Goal: Information Seeking & Learning: Learn about a topic

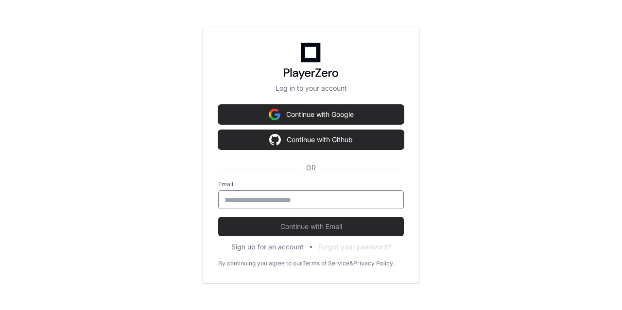
click at [237, 197] on input "email" at bounding box center [310, 200] width 173 height 10
type input "**********"
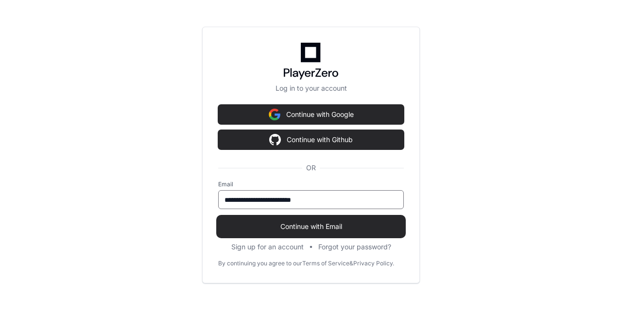
click at [305, 229] on span "Continue with Email" at bounding box center [311, 227] width 186 height 10
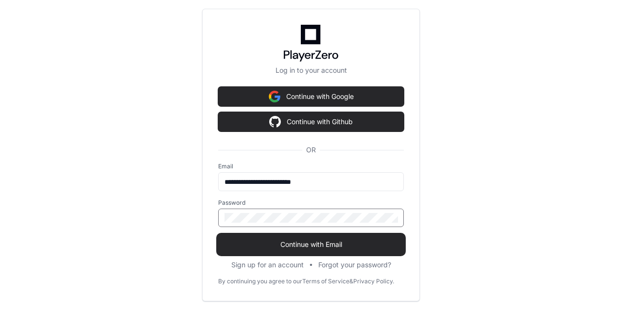
click at [306, 250] on button "Continue with Email" at bounding box center [311, 244] width 186 height 19
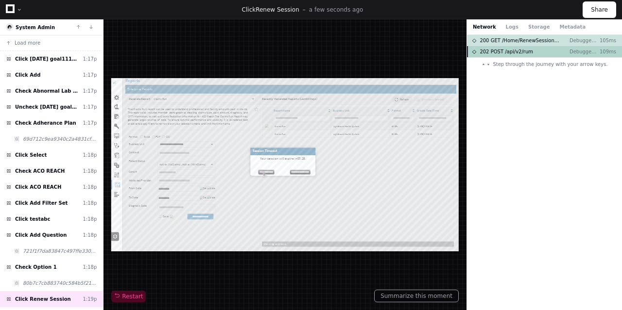
click at [527, 51] on span "202 POST /api/v2/rum" at bounding box center [505, 51] width 53 height 7
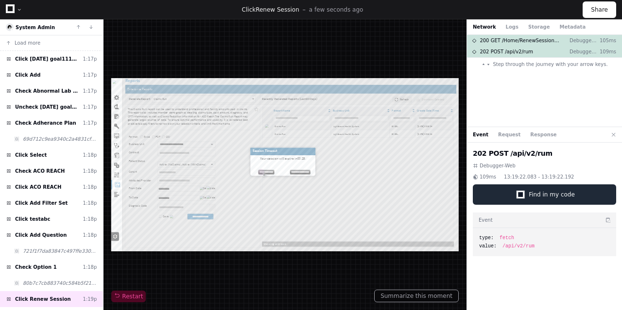
click at [538, 195] on span "Find in my code" at bounding box center [552, 195] width 46 height 8
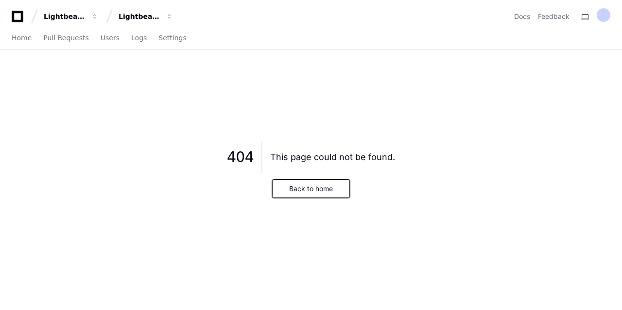
click at [301, 189] on button "Back to home" at bounding box center [311, 189] width 78 height 18
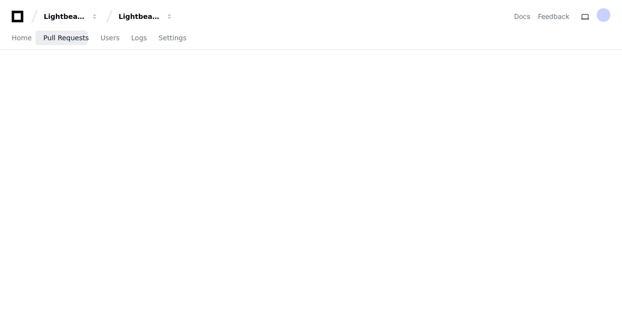
click at [77, 39] on span "Pull Requests" at bounding box center [65, 38] width 45 height 6
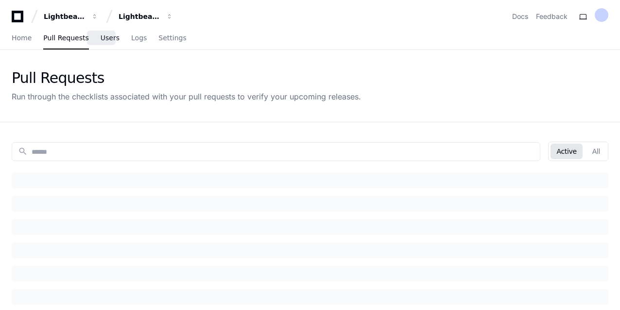
click at [101, 39] on span "Users" at bounding box center [110, 38] width 19 height 6
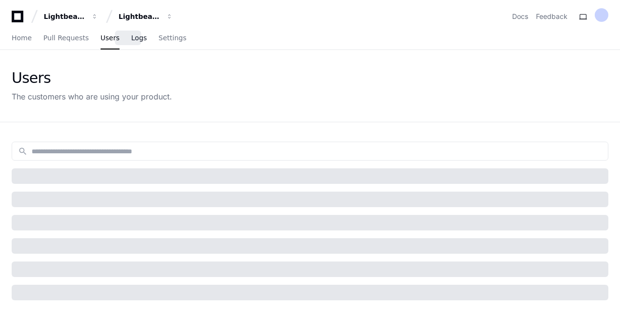
click at [131, 41] on span "Logs" at bounding box center [139, 38] width 16 height 6
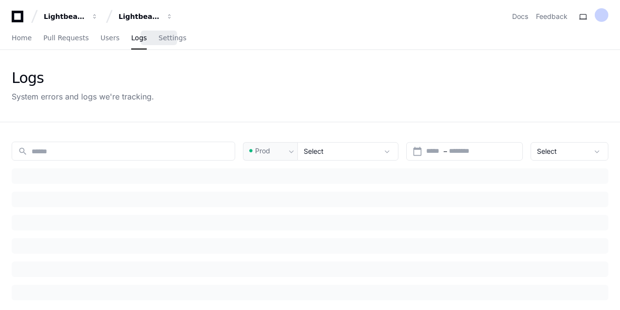
click at [158, 38] on span "Settings" at bounding box center [172, 38] width 28 height 6
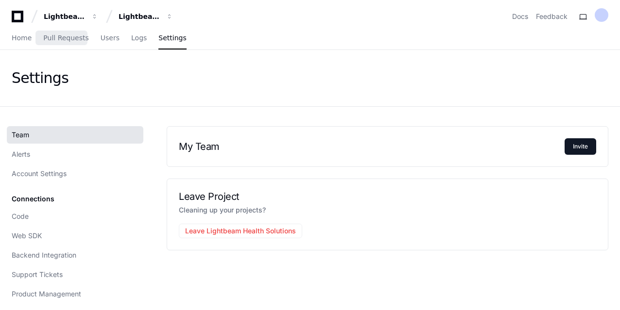
click at [58, 40] on span "Pull Requests" at bounding box center [65, 38] width 45 height 6
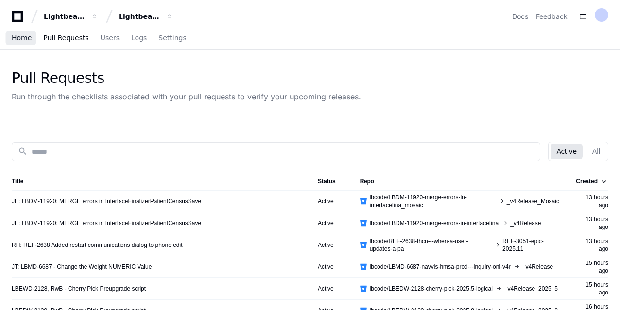
click at [18, 35] on span "Home" at bounding box center [22, 38] width 20 height 6
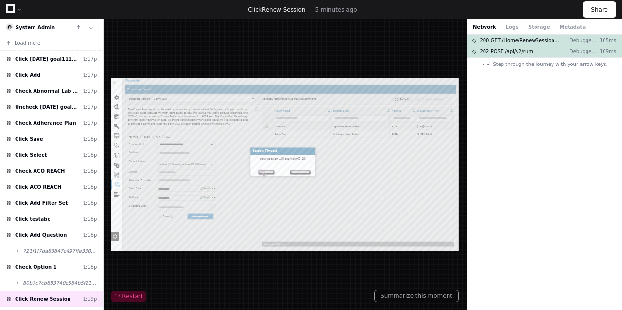
click at [549, 72] on div "Step through the journey with your arrow keys." at bounding box center [544, 66] width 126 height 16
click at [551, 54] on div "202 POST /api/v2/rum Debugger-Web 109ms" at bounding box center [544, 51] width 155 height 11
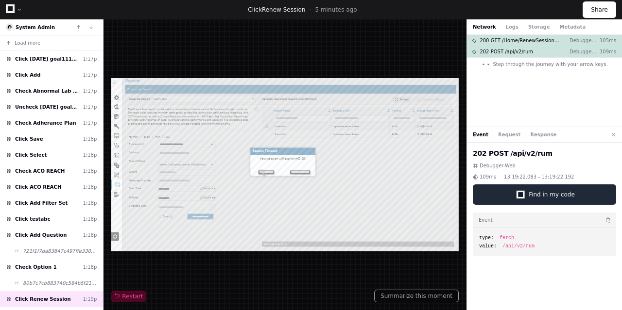
click at [557, 189] on button "Find in my code" at bounding box center [544, 195] width 143 height 20
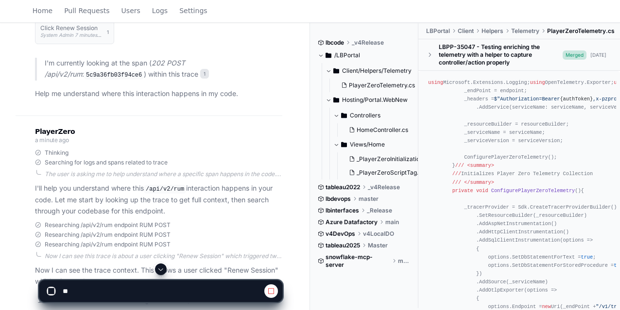
scroll to position [271, 0]
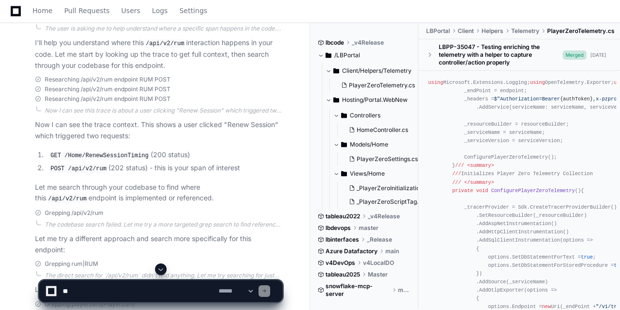
click at [87, 290] on textarea at bounding box center [139, 291] width 156 height 21
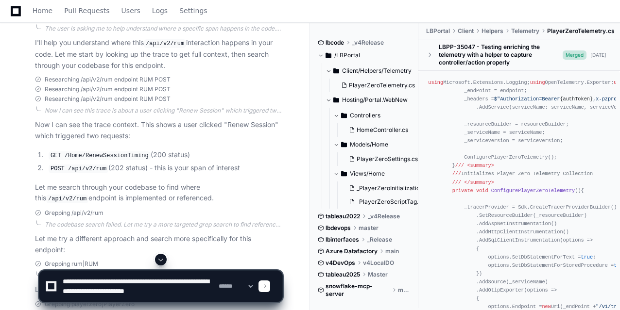
paste textarea "**********"
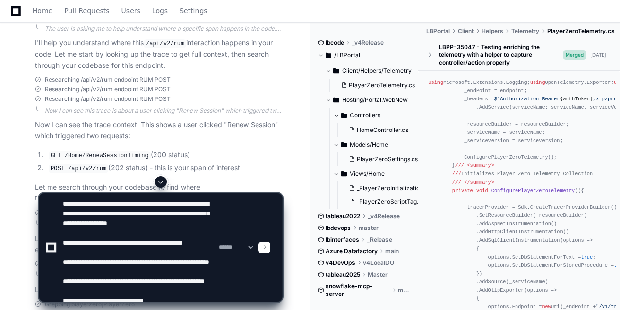
scroll to position [42, 0]
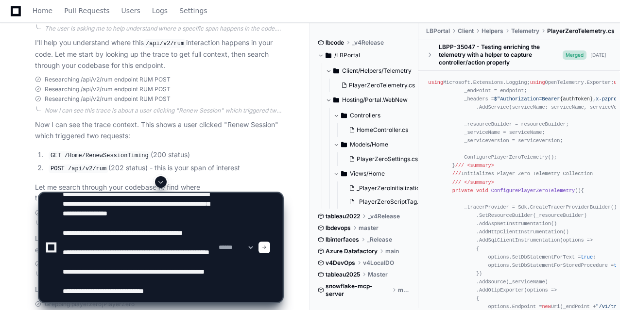
type textarea "**********"
click at [267, 249] on span at bounding box center [264, 247] width 5 height 5
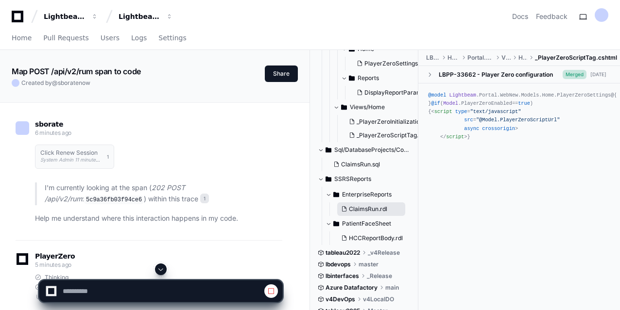
scroll to position [0, 0]
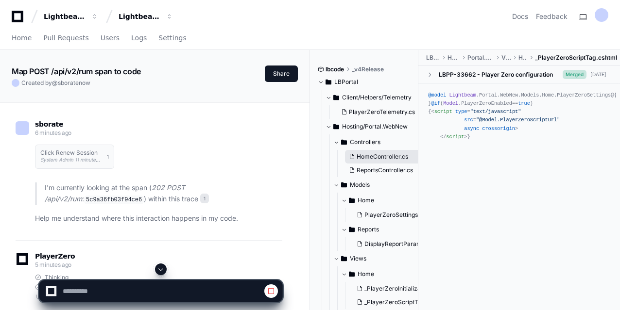
click at [377, 157] on span "HomeController.cs" at bounding box center [382, 157] width 51 height 8
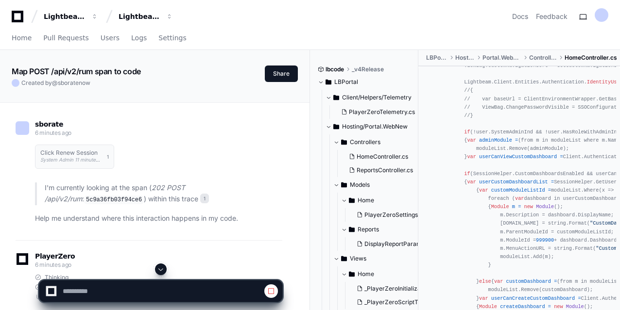
scroll to position [291, 0]
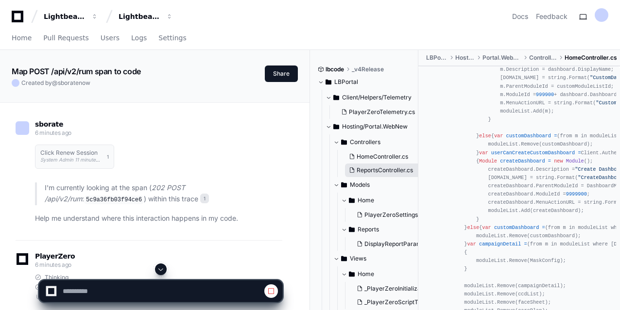
click at [371, 171] on span "ReportsController.cs" at bounding box center [385, 171] width 56 height 8
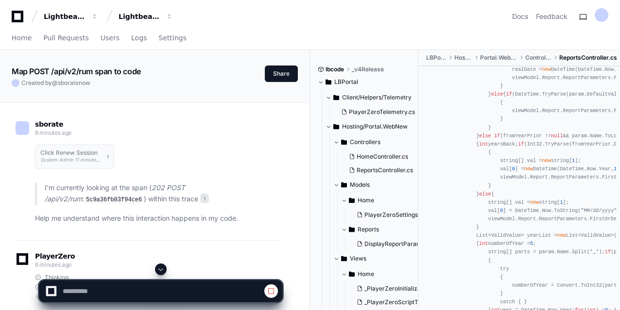
scroll to position [729, 0]
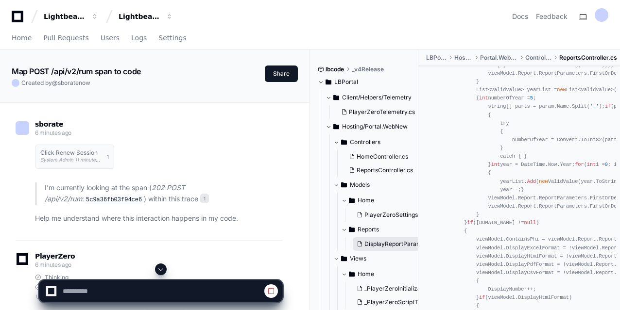
click at [377, 245] on span "DisplayReportParametersViewModel.cs" at bounding box center [418, 244] width 109 height 8
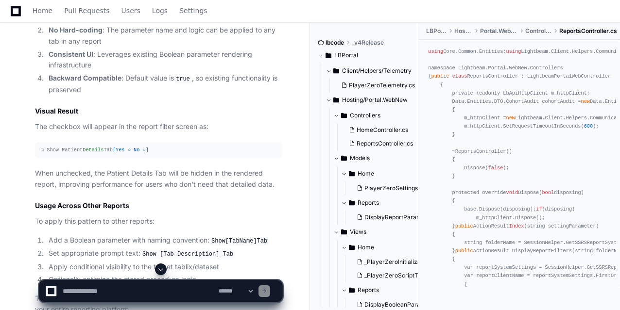
scroll to position [49, 0]
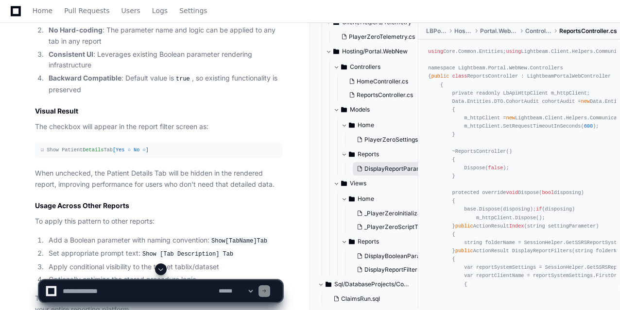
click at [383, 168] on span "DisplayReportParametersViewModel.cs" at bounding box center [418, 169] width 109 height 8
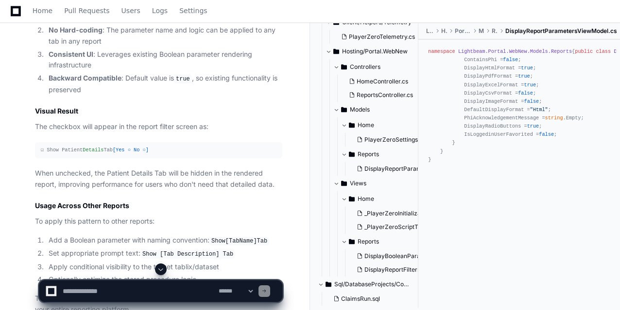
scroll to position [42, 0]
